Goal: Transaction & Acquisition: Purchase product/service

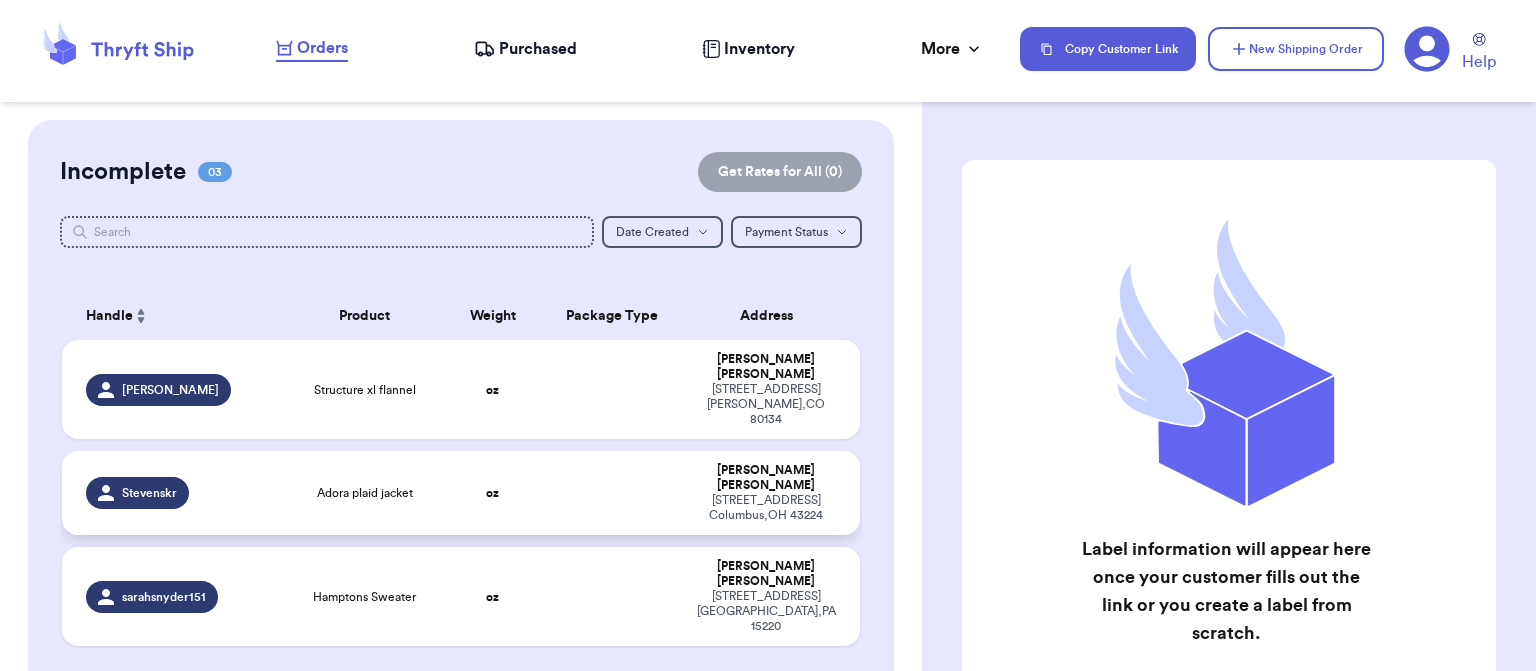
click at [584, 451] on td at bounding box center [613, 493] width 144 height 84
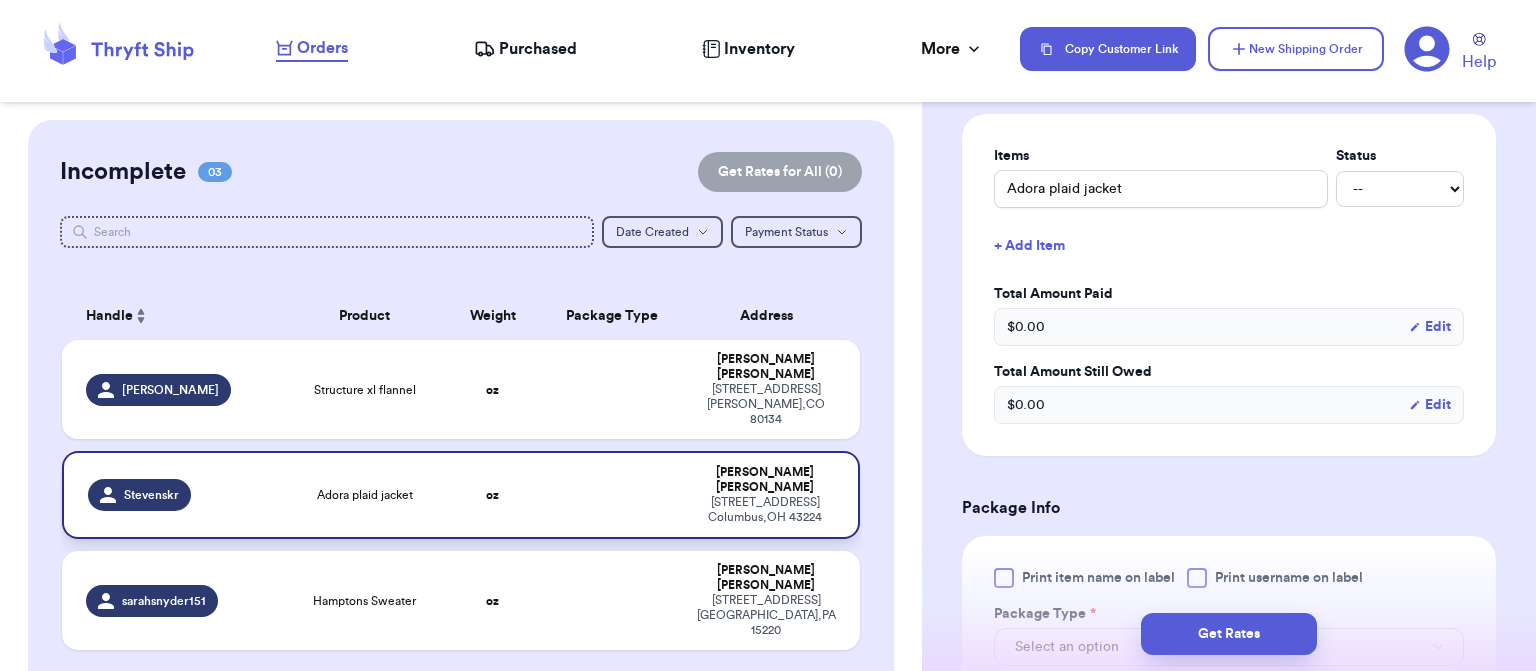
scroll to position [580, 0]
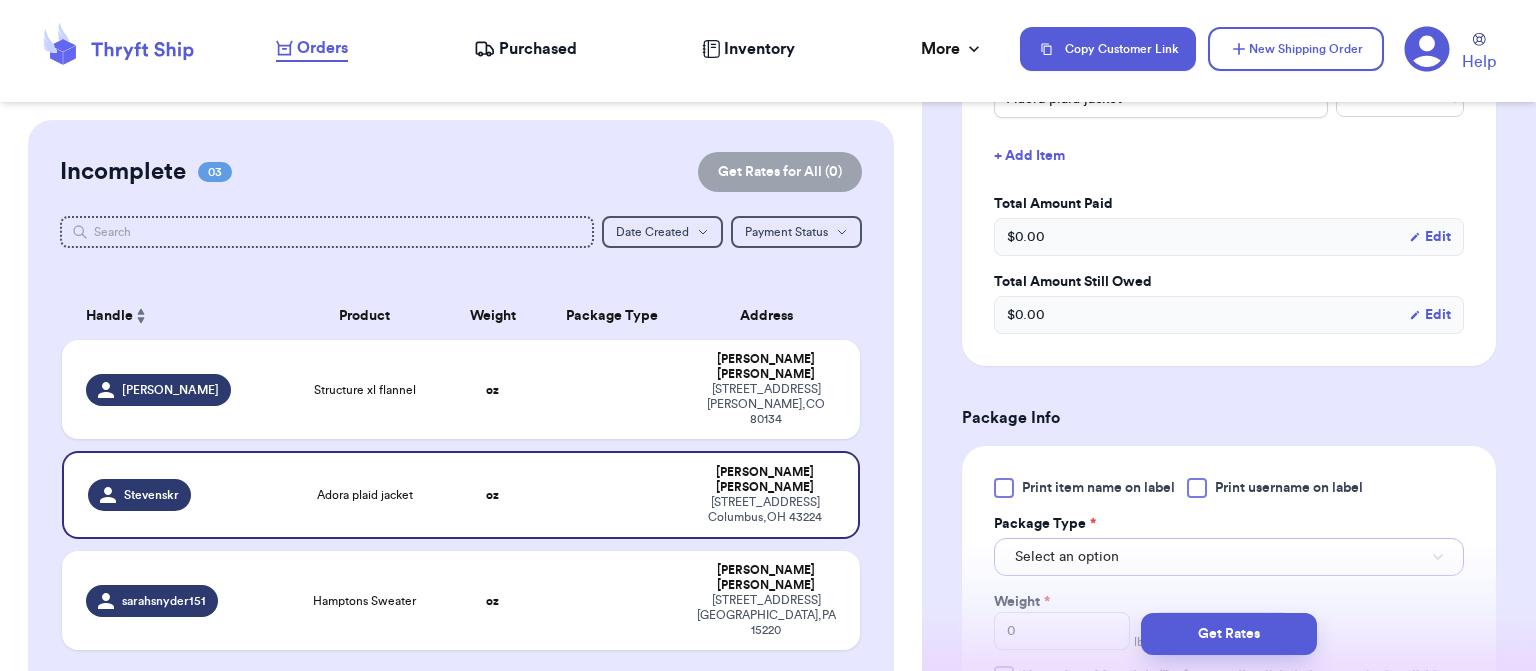
click at [1218, 538] on button "Select an option" at bounding box center [1229, 557] width 470 height 38
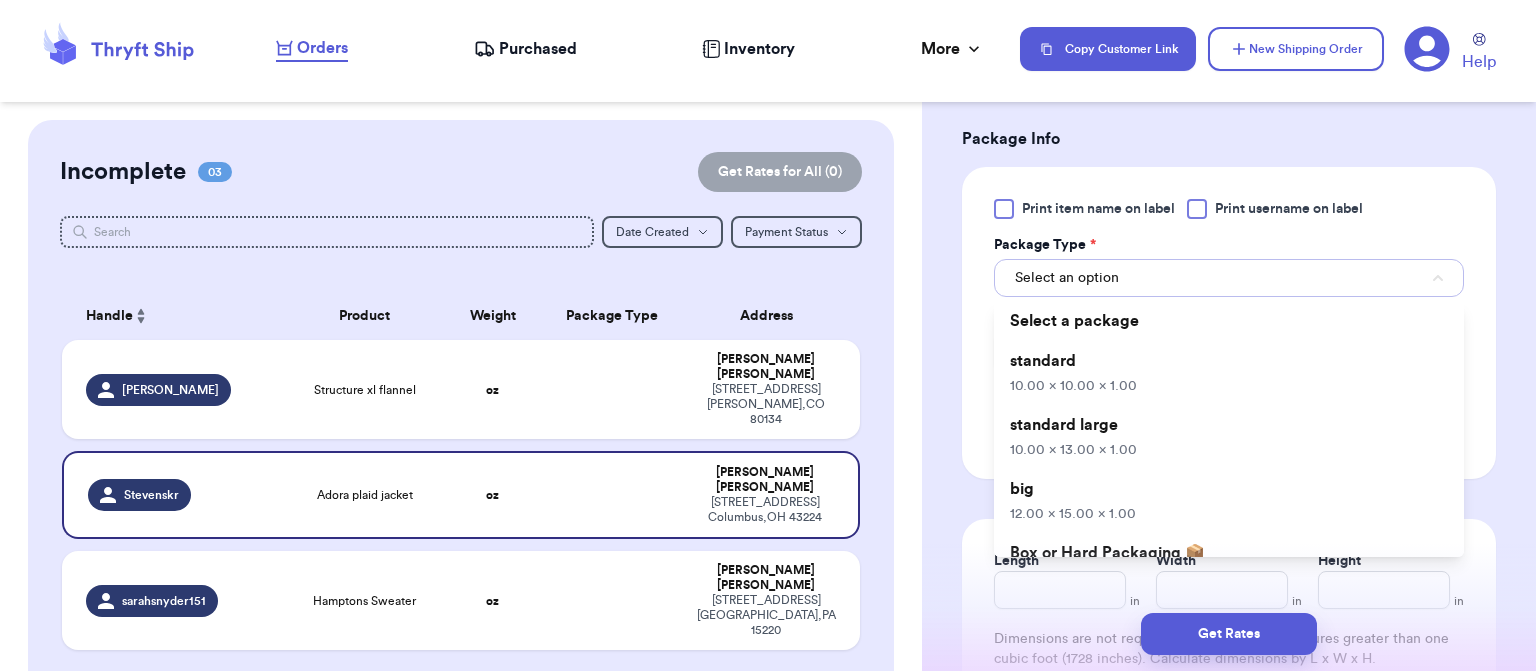
scroll to position [860, 0]
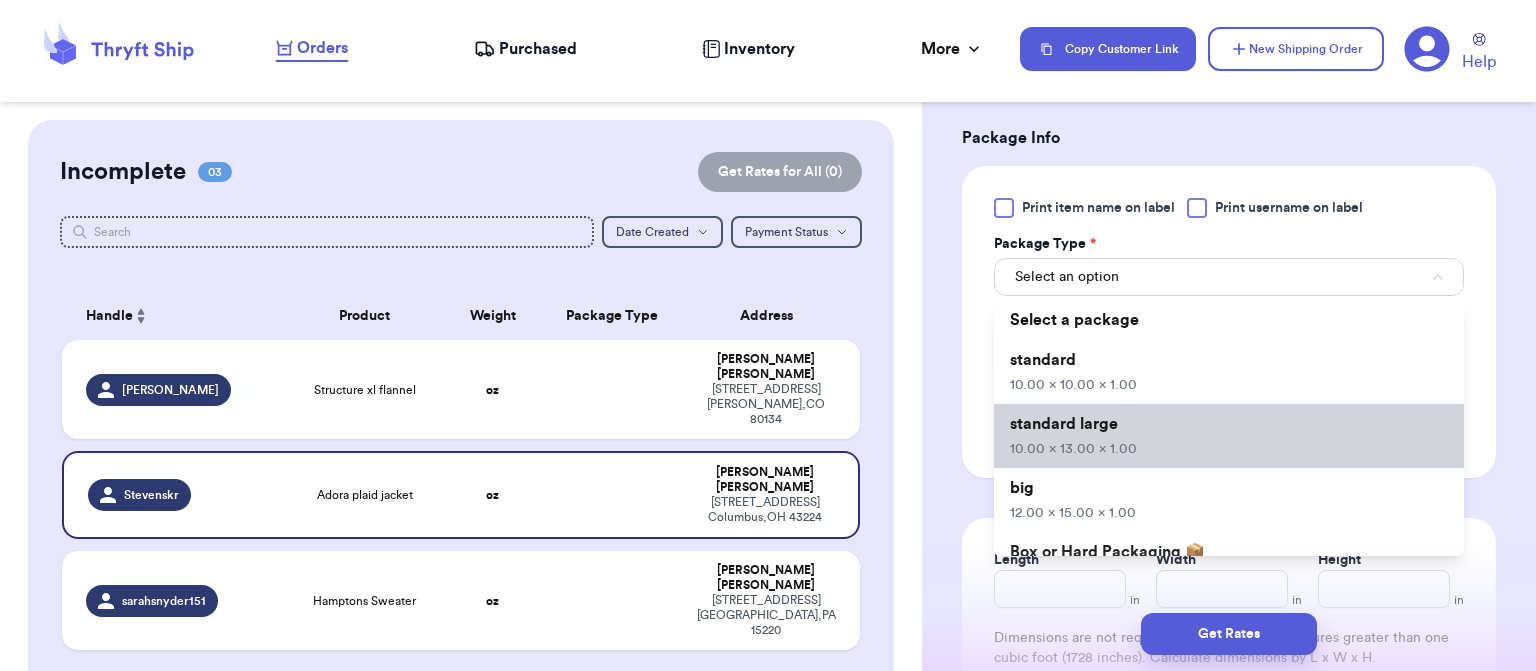
click at [1199, 404] on li "standard large 10.00 x 13.00 x 1.00" at bounding box center [1229, 436] width 470 height 64
type input "10"
type input "13"
type input "1"
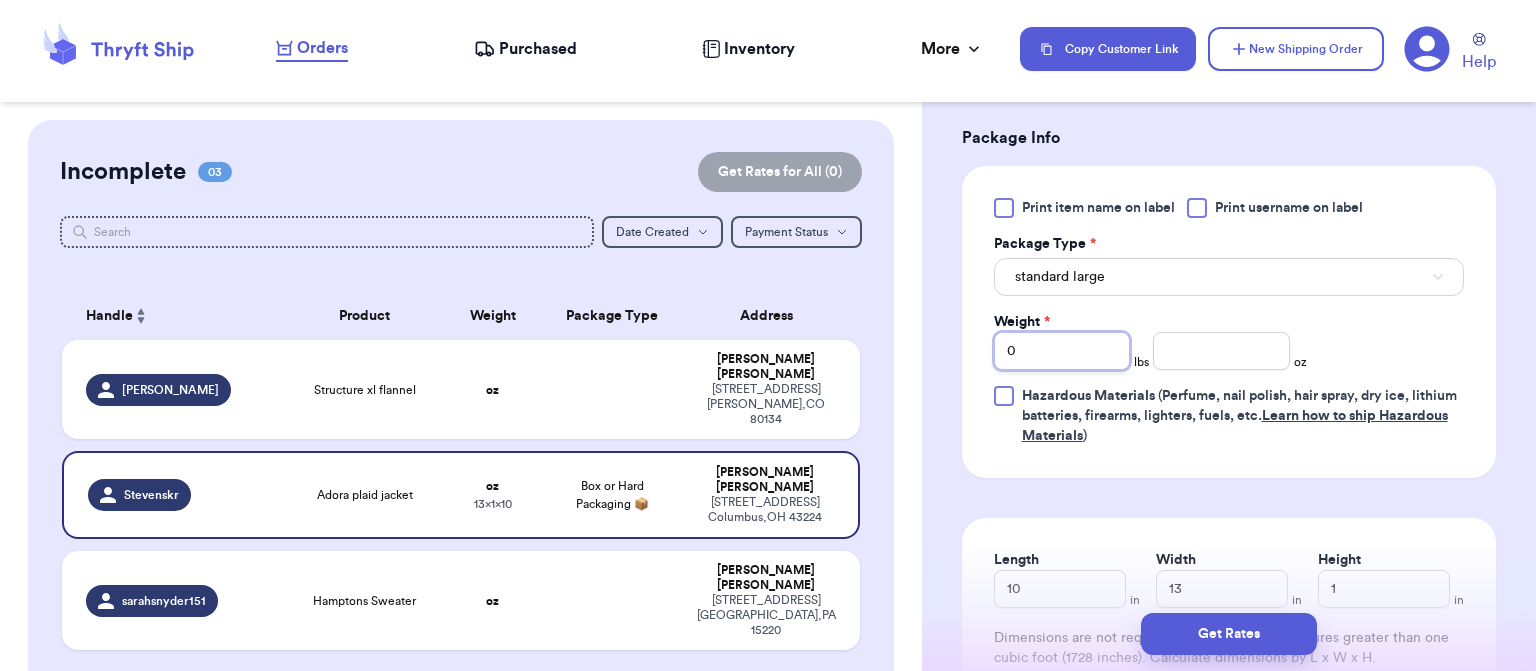
type input "1"
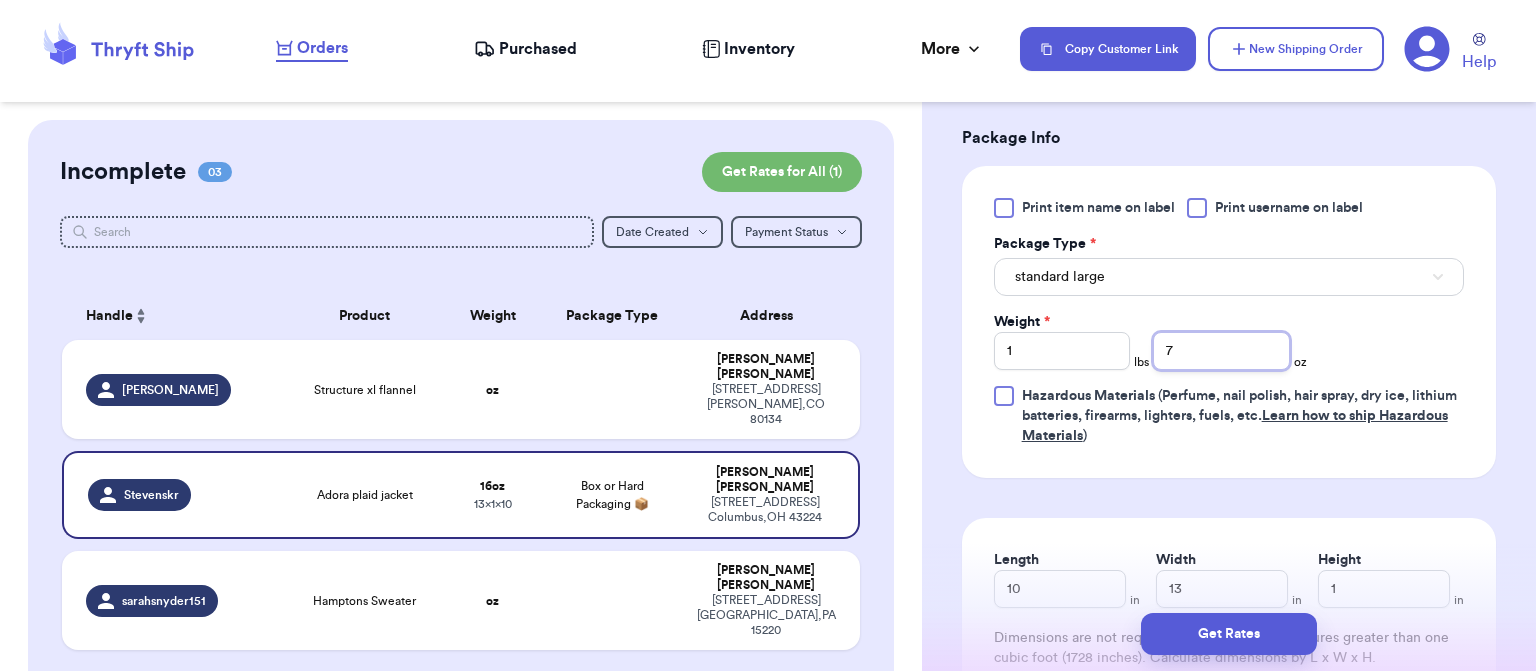
type input "7"
click at [1181, 636] on button "Get Rates" at bounding box center [1229, 634] width 176 height 42
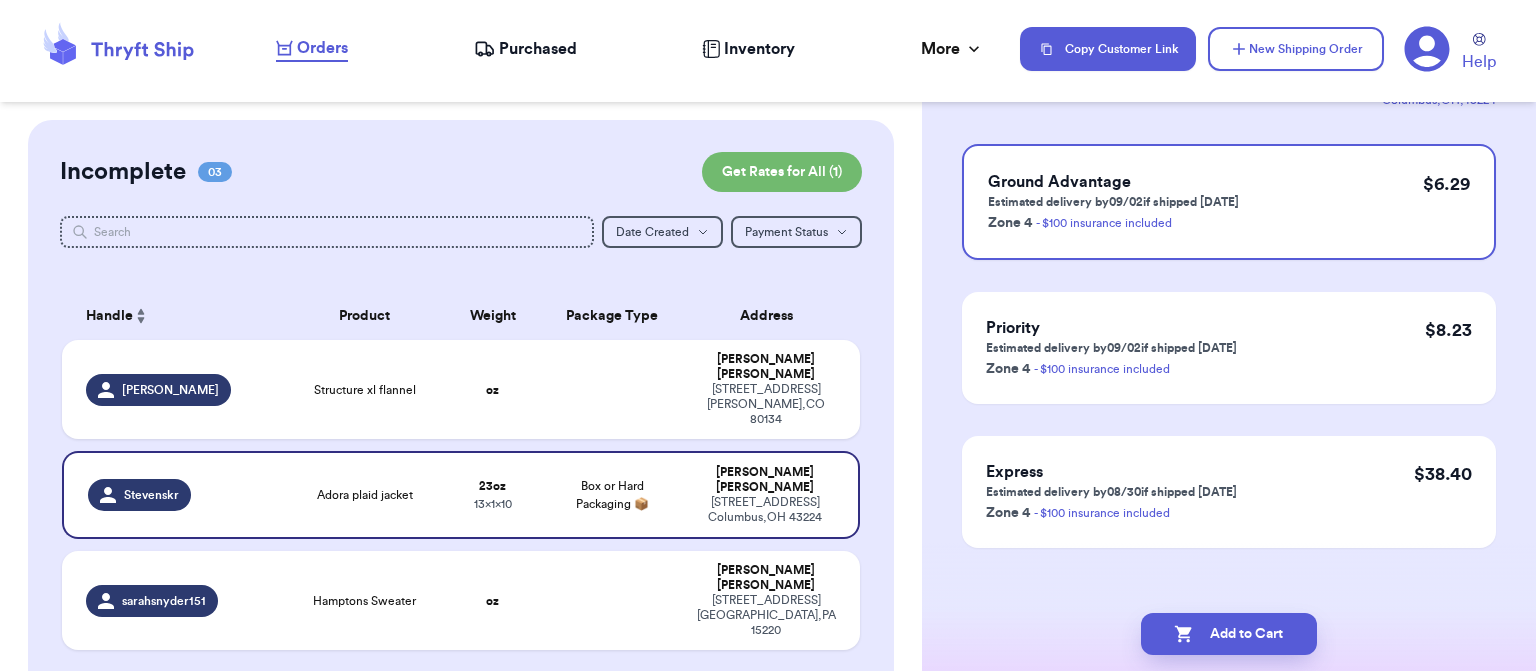
scroll to position [179, 0]
click at [1070, 195] on p "Estimated delivery by 09/02 if shipped [DATE]" at bounding box center [1113, 199] width 251 height 16
click at [1174, 634] on icon "button" at bounding box center [1184, 634] width 20 height 20
checkbox input "true"
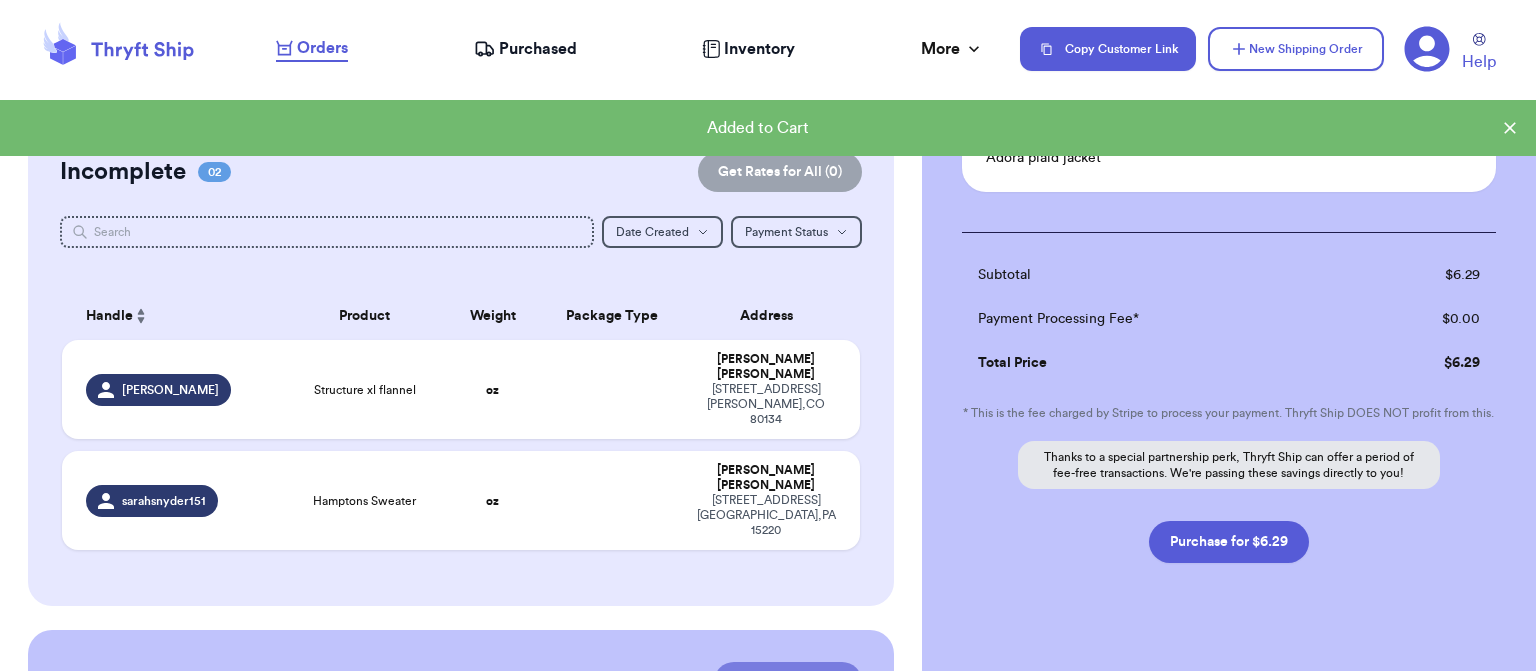
click at [1228, 561] on button "Purchase for $6.29" at bounding box center [1229, 542] width 160 height 42
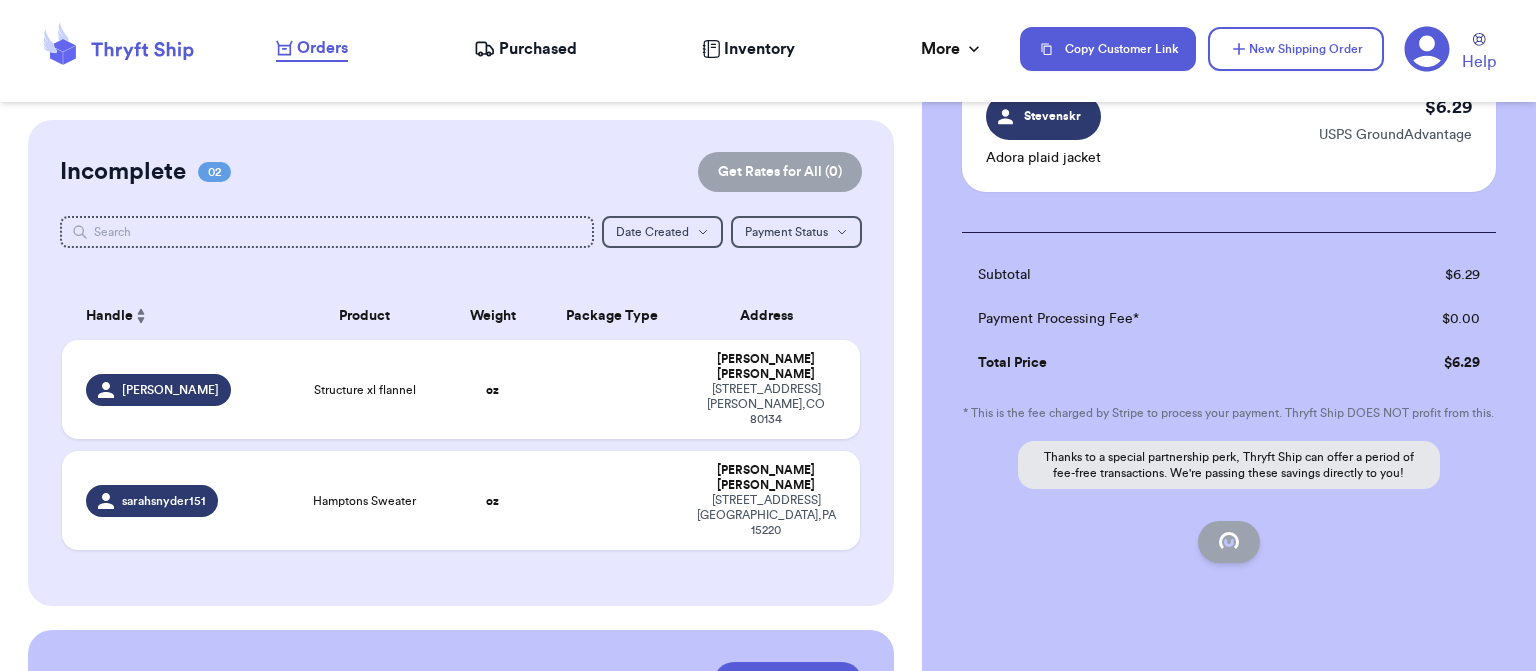
checkbox input "false"
checkbox input "true"
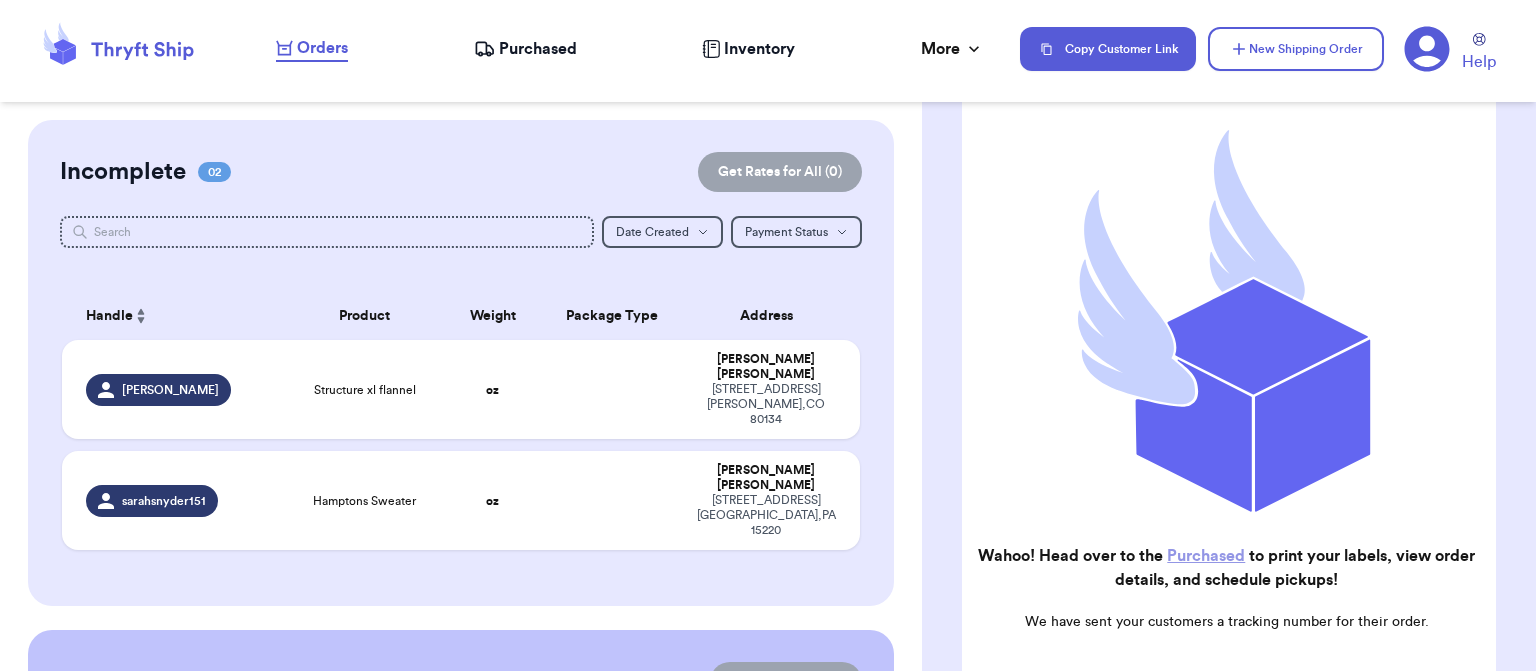
click at [1244, 548] on link "Purchased" at bounding box center [1206, 556] width 78 height 16
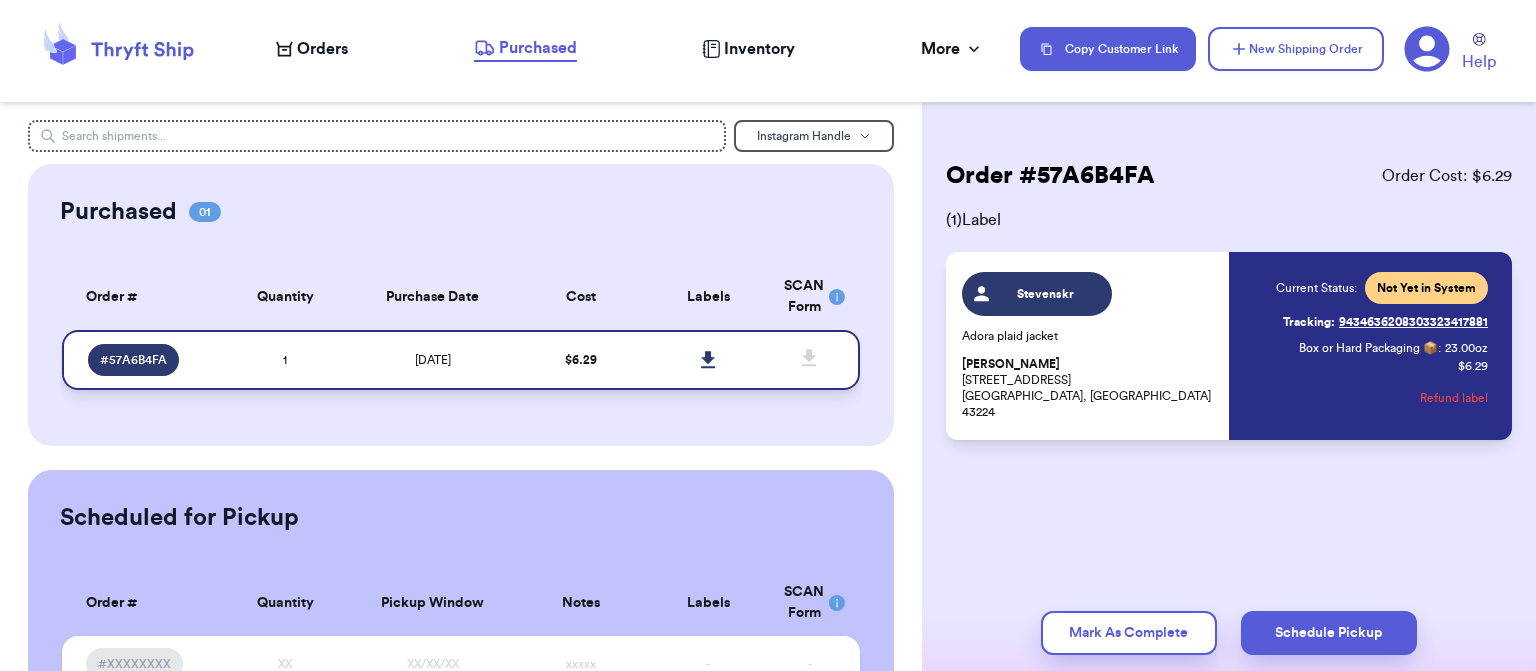
click at [686, 365] on link at bounding box center [708, 360] width 44 height 44
